Goal: Task Accomplishment & Management: Manage account settings

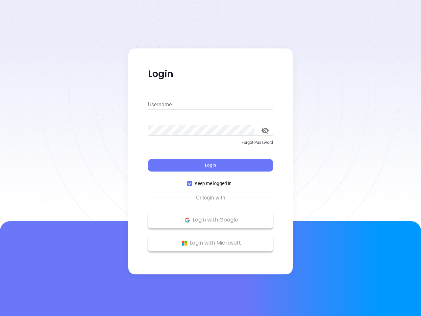
click at [211, 158] on div "Login" at bounding box center [210, 161] width 125 height 20
click at [211, 105] on input "Username" at bounding box center [210, 104] width 125 height 11
click at [265, 130] on icon "toggle password visibility" at bounding box center [265, 130] width 7 height 6
click at [211, 165] on span "Login" at bounding box center [210, 165] width 11 height 6
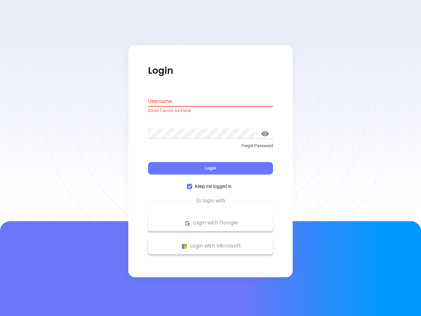
click at [211, 183] on span "Keep me logged in" at bounding box center [213, 186] width 42 height 7
click at [192, 184] on input "Keep me logged in" at bounding box center [189, 186] width 5 height 5
checkbox input "false"
click at [211, 220] on p "Login with Google" at bounding box center [210, 223] width 119 height 10
click at [211, 243] on p "Login with Microsoft" at bounding box center [210, 246] width 119 height 10
